Goal: Task Accomplishment & Management: Use online tool/utility

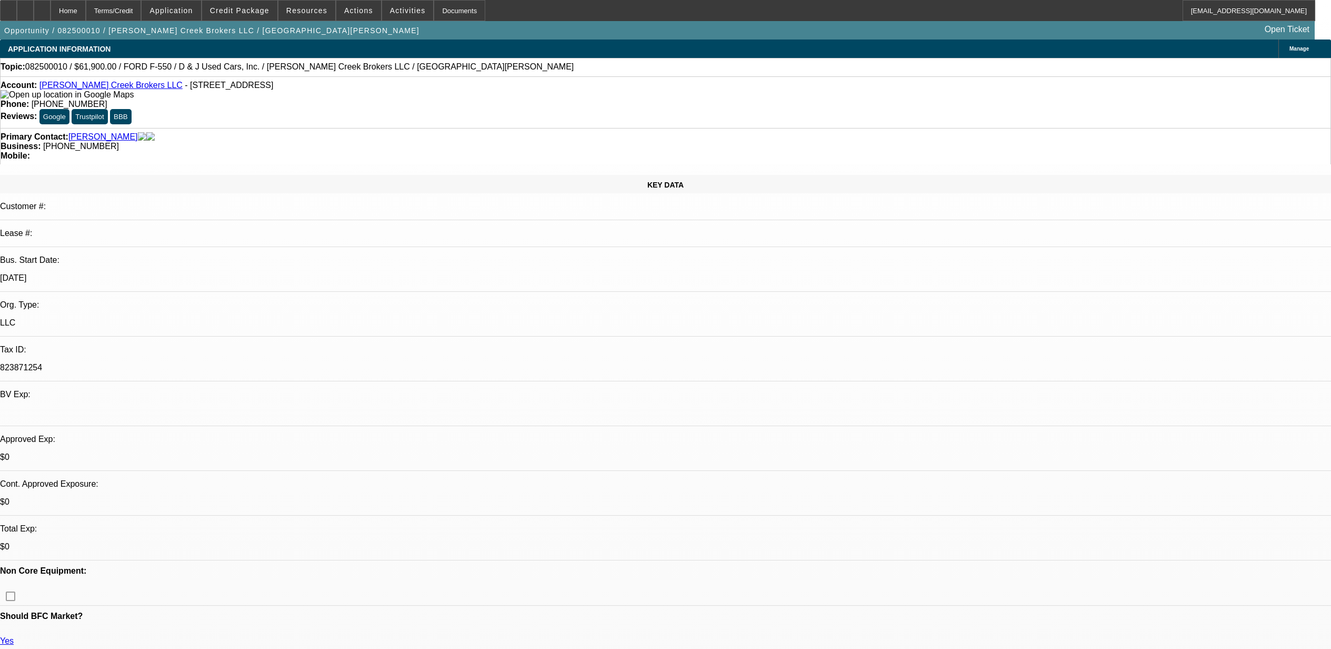
select select "0"
select select "3"
select select "0.1"
select select "4"
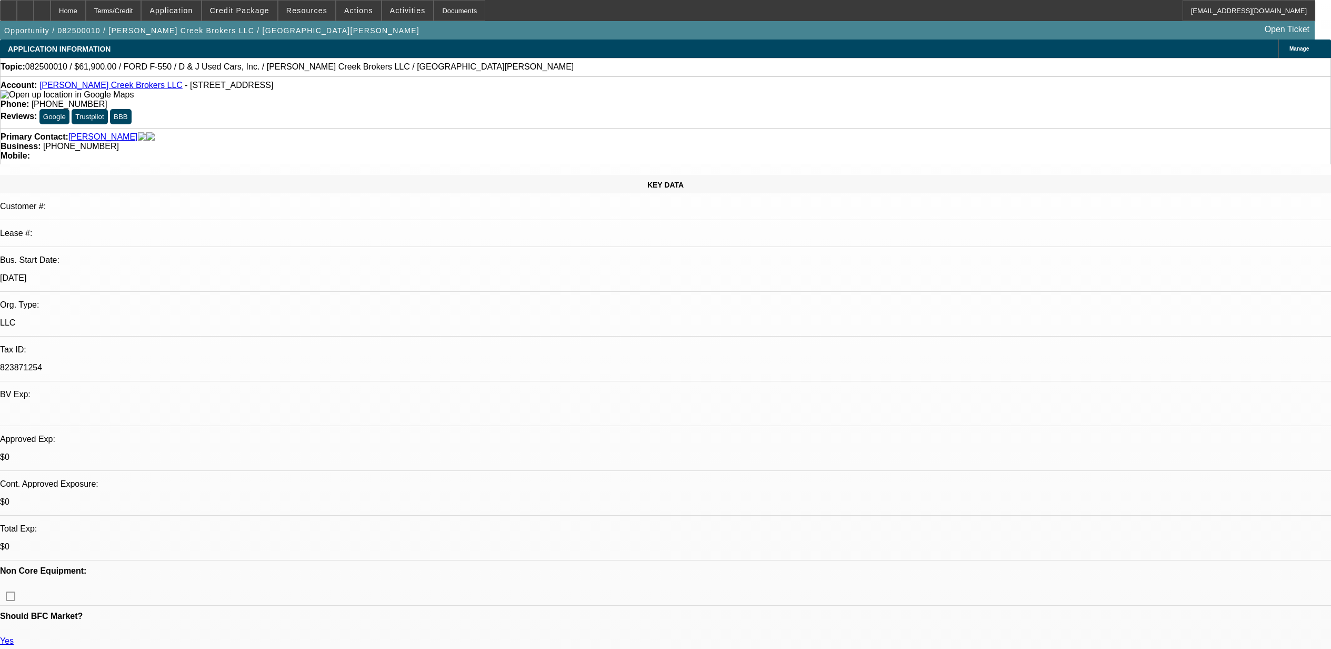
select select "0"
select select "3"
select select "0.1"
select select "4"
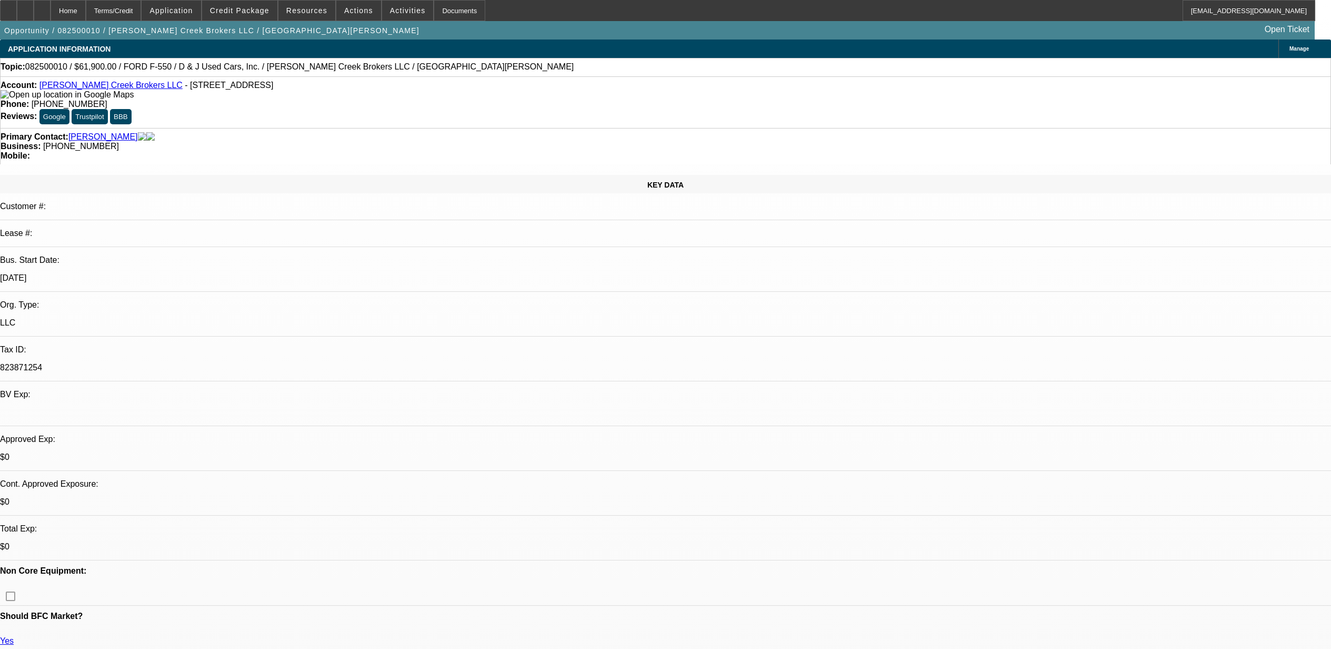
select select "0"
select select "3"
select select "0.1"
select select "4"
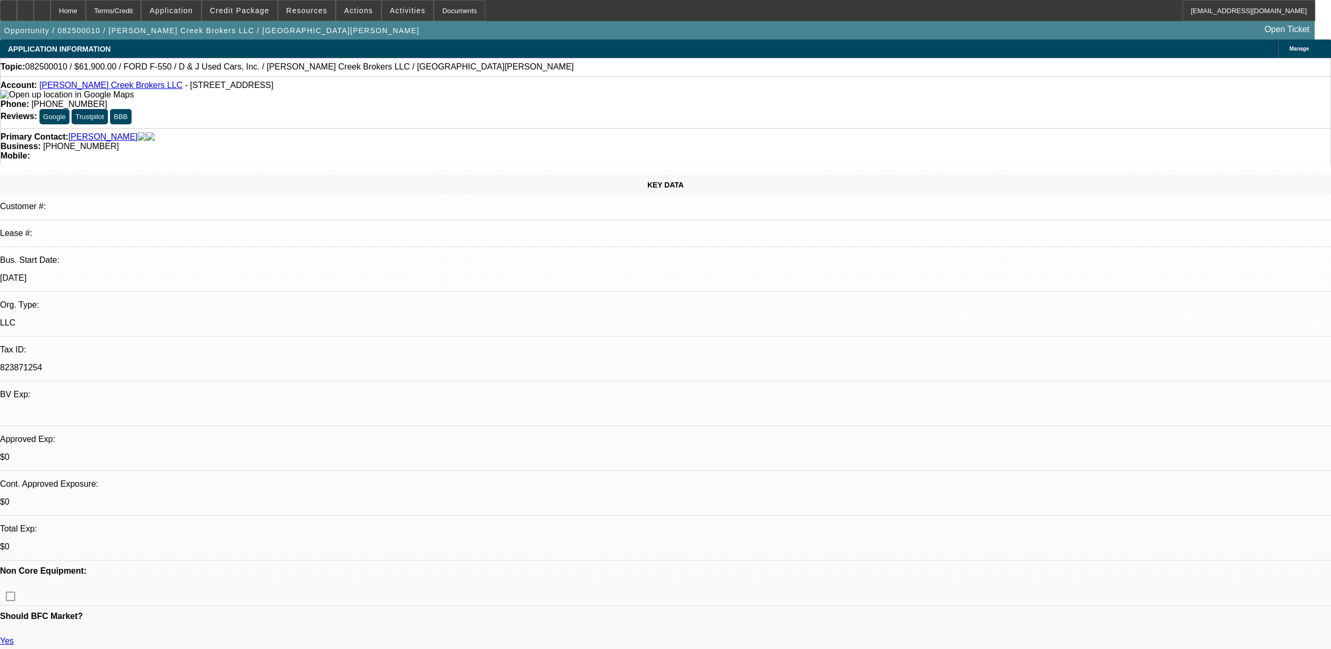
select select "0.1"
select select "2"
select select "0.1"
select select "4"
